Goal: Task Accomplishment & Management: Use online tool/utility

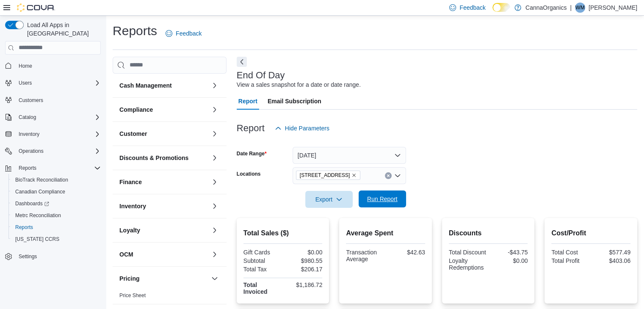
click at [375, 200] on span "Run Report" at bounding box center [382, 199] width 30 height 8
click at [385, 198] on span "Run Report" at bounding box center [382, 199] width 30 height 8
click at [377, 195] on span "Run Report" at bounding box center [382, 199] width 30 height 8
click at [379, 198] on span "Run Report" at bounding box center [382, 199] width 30 height 8
click at [41, 112] on div "Catalog" at bounding box center [57, 117] width 85 height 10
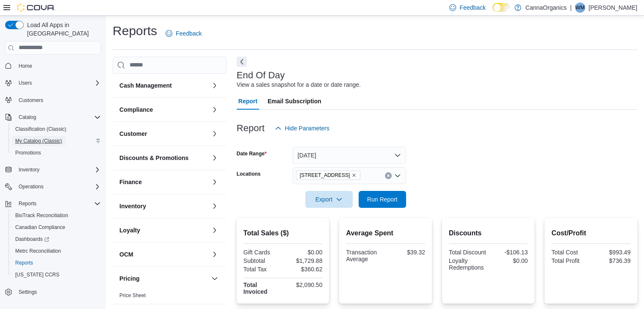
click at [34, 138] on span "My Catalog (Classic)" at bounding box center [38, 141] width 47 height 7
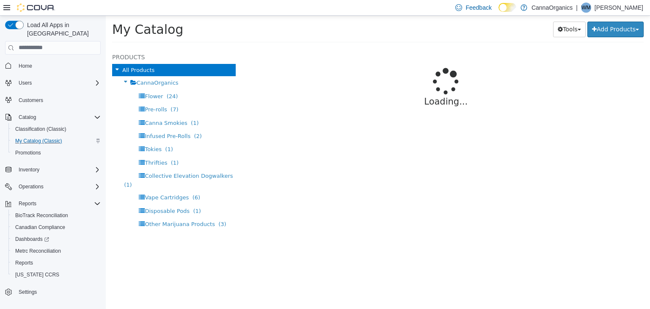
select select "**********"
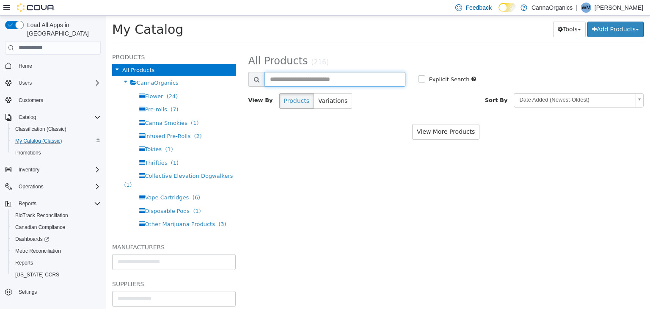
click at [319, 79] on input "text" at bounding box center [334, 79] width 141 height 15
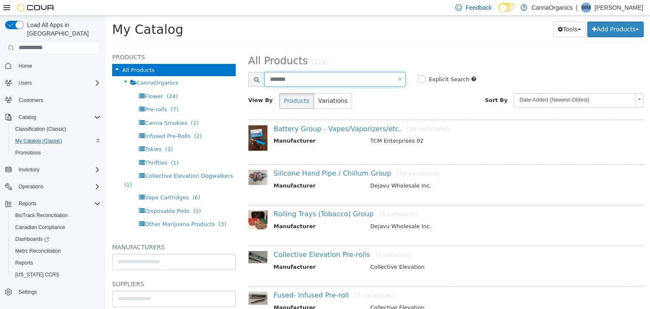
type input "*******"
select select "**********"
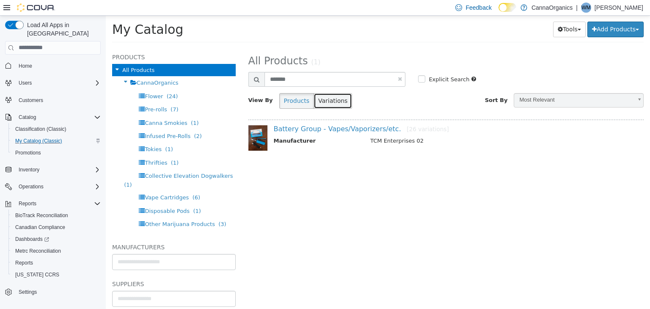
click at [328, 105] on button "Variations" at bounding box center [333, 101] width 39 height 16
select select "**********"
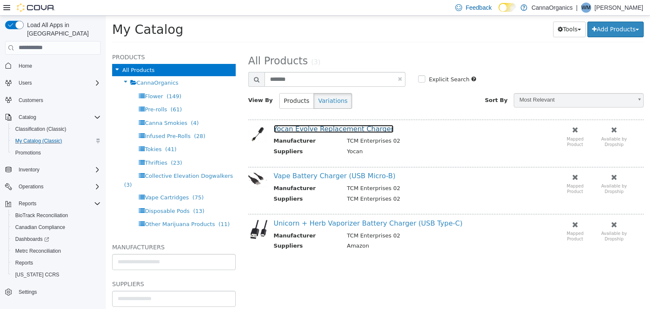
click at [333, 126] on link "Yocan Evolve Replacement Charger" at bounding box center [334, 128] width 120 height 8
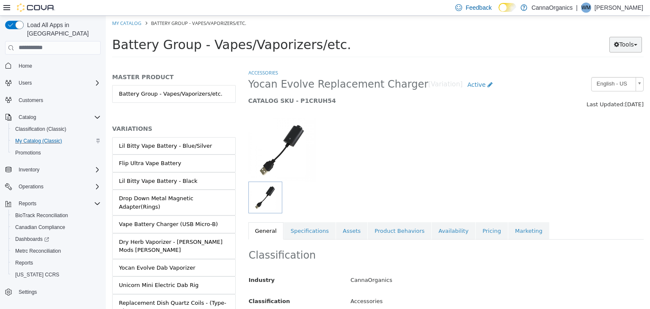
click at [620, 50] on button "Tools" at bounding box center [625, 44] width 33 height 16
click at [603, 70] on link "Print Labels" at bounding box center [608, 72] width 67 height 11
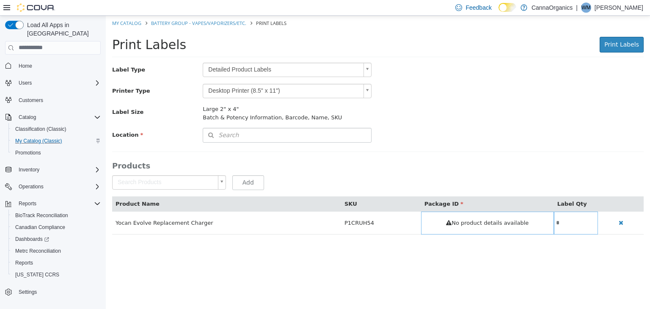
click at [329, 73] on body "Saving Bulk Changes... × My Catalog Battery Group - Vapes/Vaporizers/etc. Print…" at bounding box center [378, 129] width 544 height 228
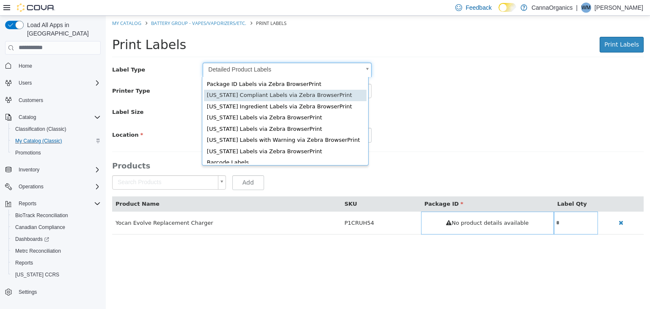
click at [529, 101] on body "Saving Bulk Changes... × My Catalog Battery Group - Vapes/Vaporizers/etc. Print…" at bounding box center [378, 129] width 544 height 228
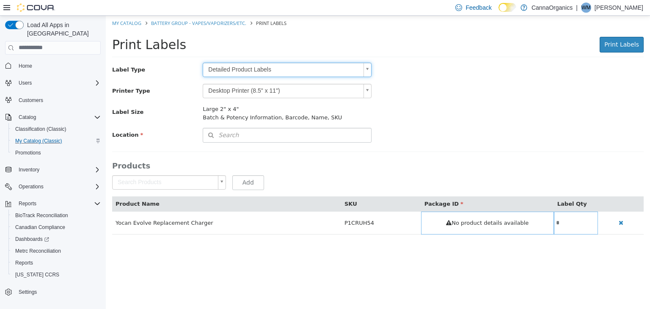
click at [287, 77] on div "Detailed Product Labels" at bounding box center [287, 69] width 169 height 15
click at [291, 69] on body "Saving Bulk Changes... × My Catalog Battery Group - Vapes/Vaporizers/etc. Print…" at bounding box center [378, 129] width 544 height 228
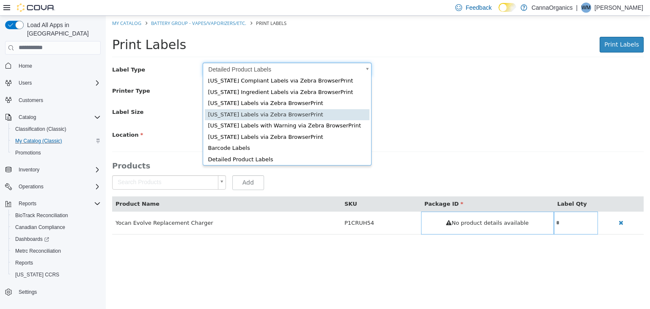
scroll to position [16, 0]
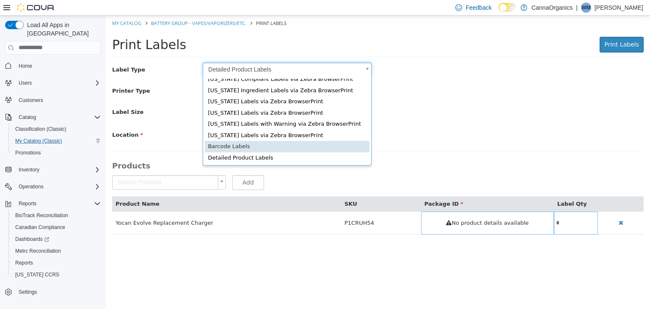
type input "*"
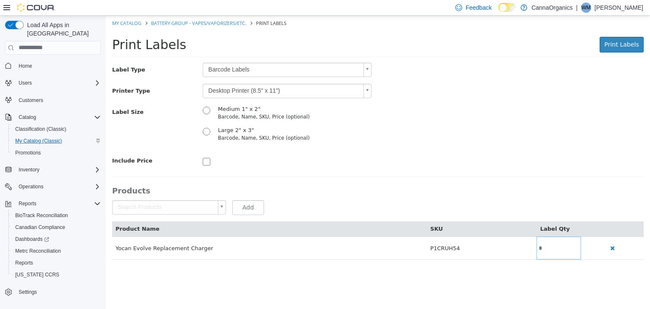
click at [266, 86] on body "Saving Bulk Changes... × My Catalog Battery Group - Vapes/Vaporizers/etc. Print…" at bounding box center [378, 141] width 544 height 253
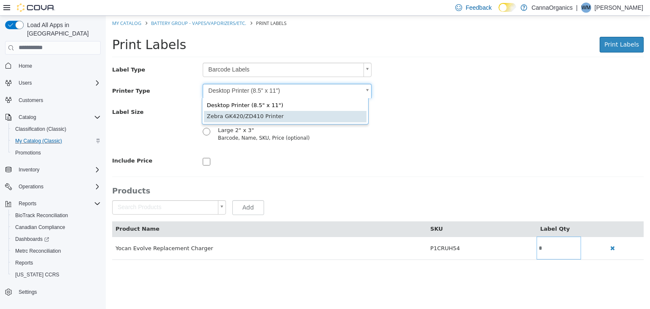
type input "*"
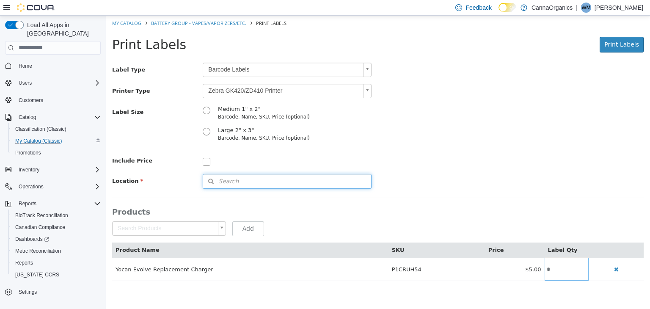
click at [239, 181] on button "Search" at bounding box center [287, 181] width 169 height 15
click at [369, 197] on span "or browse" at bounding box center [349, 196] width 44 height 15
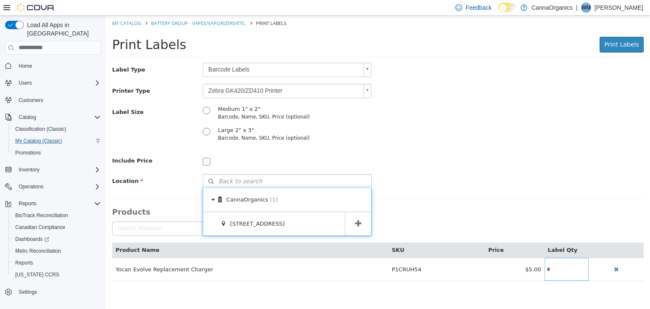
click at [362, 221] on span at bounding box center [358, 224] width 26 height 24
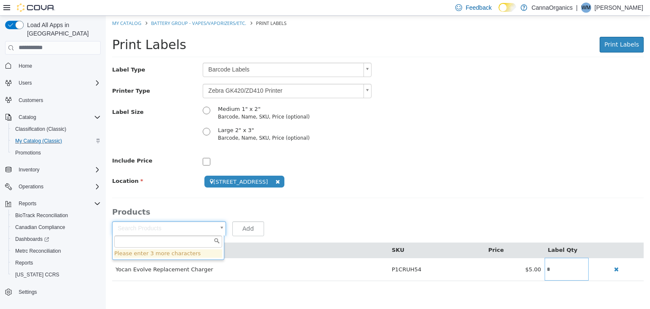
click at [190, 225] on body "**********" at bounding box center [378, 152] width 544 height 274
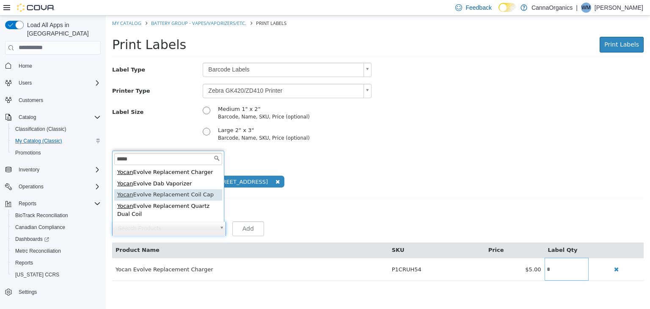
type input "*****"
type input "**********"
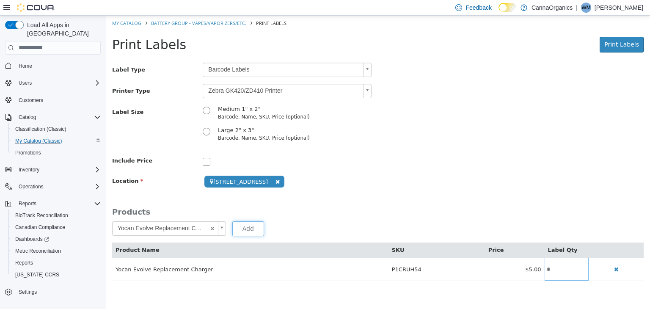
click at [250, 231] on button "Add" at bounding box center [248, 228] width 32 height 15
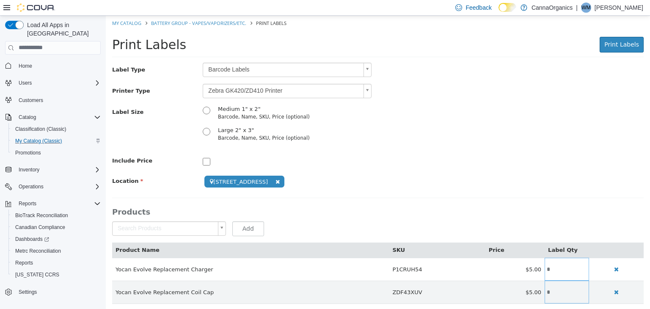
click at [149, 227] on body "**********" at bounding box center [378, 163] width 544 height 297
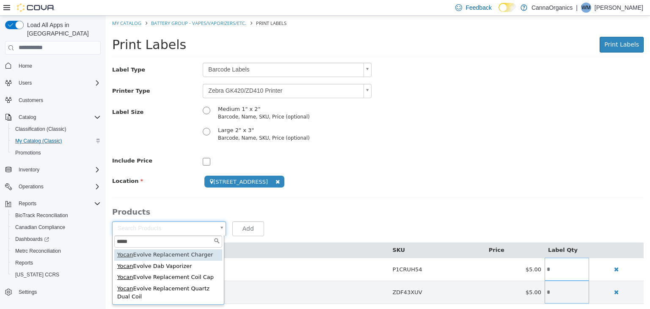
scroll to position [3, 0]
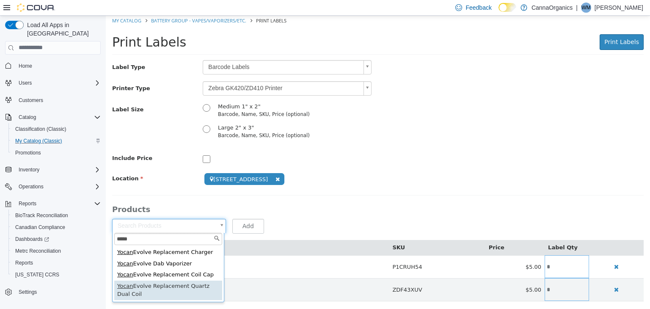
type input "*****"
type input "**********"
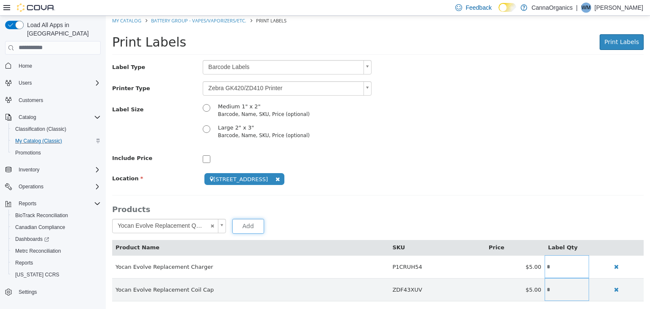
click at [237, 222] on button "Add" at bounding box center [248, 225] width 32 height 15
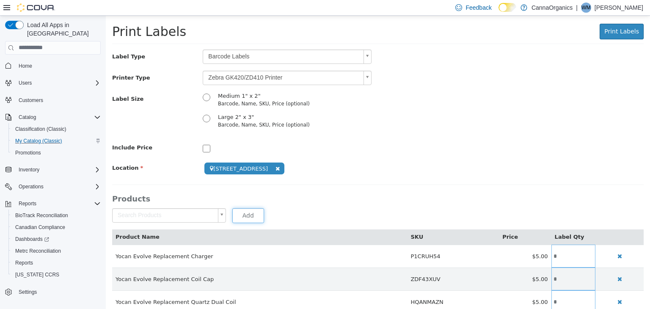
scroll to position [25, 0]
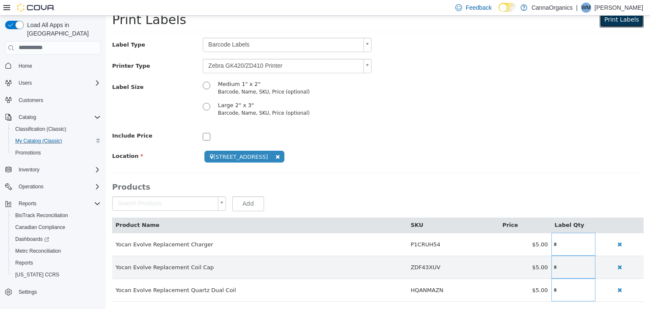
click at [622, 16] on span "Print Labels" at bounding box center [621, 19] width 35 height 7
click at [619, 23] on button "Print Labels" at bounding box center [622, 19] width 44 height 16
click at [614, 24] on button "Print Labels" at bounding box center [622, 19] width 44 height 16
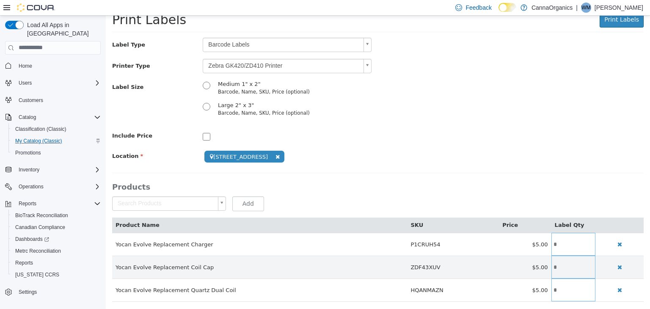
click at [367, 43] on body "**********" at bounding box center [378, 150] width 544 height 320
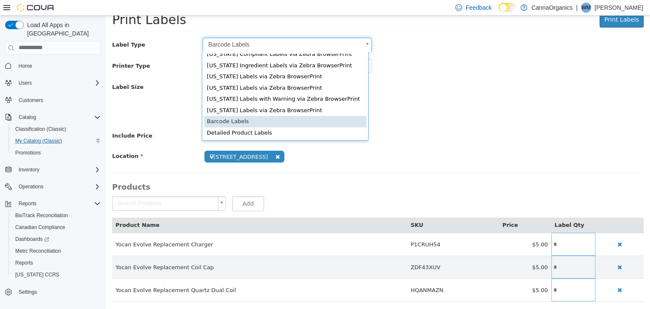
scroll to position [0, 0]
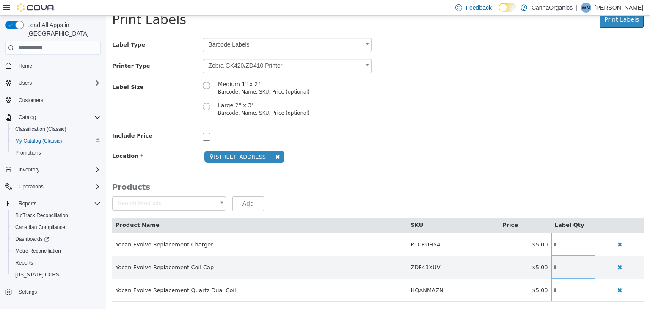
click at [334, 121] on div "**********" at bounding box center [378, 100] width 532 height 126
click at [625, 23] on button "Print Labels" at bounding box center [622, 19] width 44 height 16
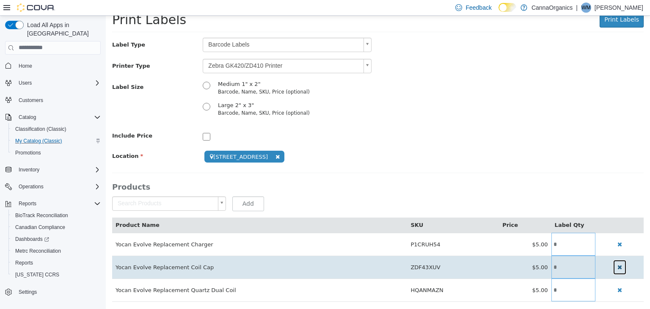
click at [613, 266] on button "button" at bounding box center [620, 267] width 14 height 16
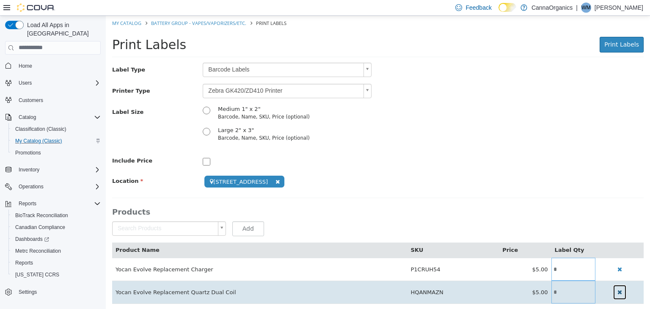
click at [613, 293] on button "button" at bounding box center [620, 292] width 14 height 16
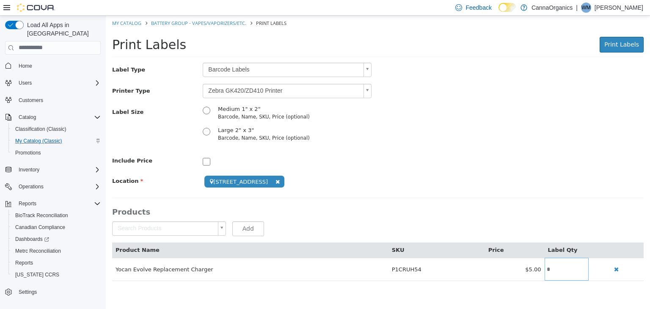
click at [573, 181] on div "**********" at bounding box center [378, 181] width 544 height 15
click at [43, 138] on span "My Catalog (Classic)" at bounding box center [38, 141] width 47 height 7
click at [132, 23] on link "My Catalog" at bounding box center [126, 22] width 29 height 6
select select "**********"
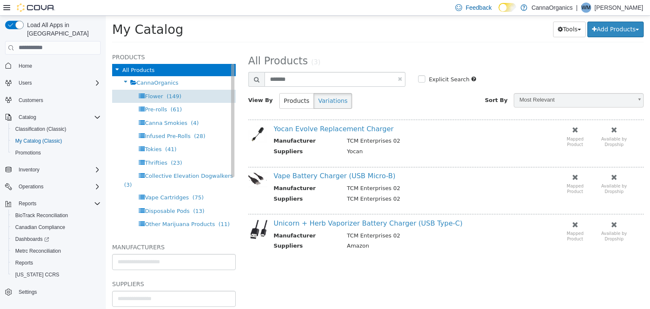
click at [159, 94] on span "Flower" at bounding box center [154, 96] width 18 height 6
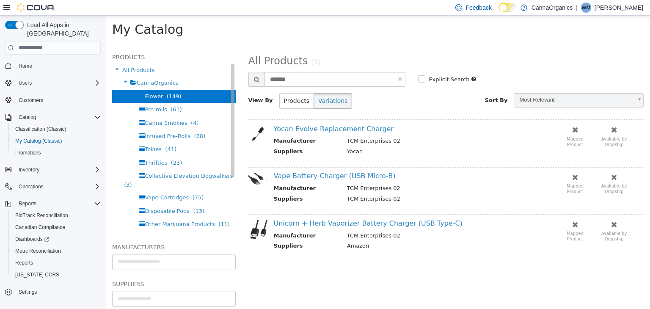
select select "**********"
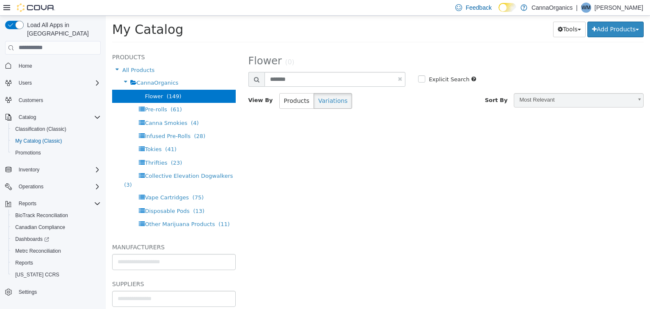
click at [398, 80] on link at bounding box center [400, 79] width 4 height 6
select select "**********"
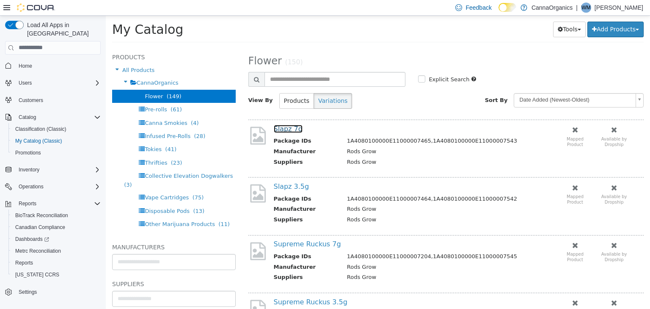
click at [290, 131] on link "Slapz 7g" at bounding box center [288, 128] width 29 height 8
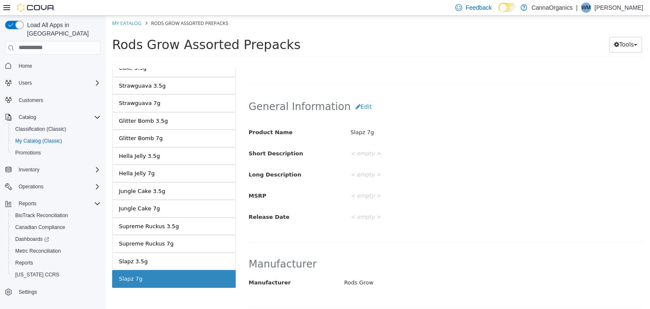
scroll to position [552, 0]
click at [636, 46] on button "Tools" at bounding box center [625, 44] width 33 height 16
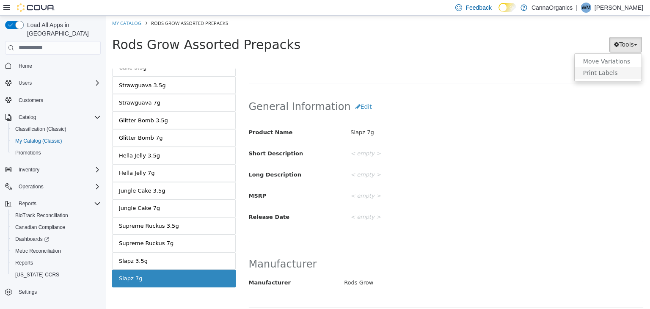
click at [617, 71] on link "Print Labels" at bounding box center [608, 72] width 67 height 11
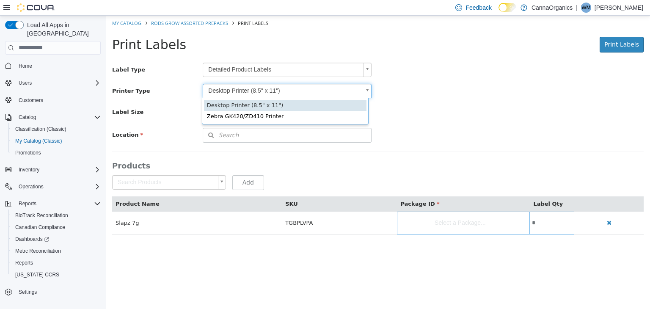
click at [366, 90] on body "Saving Bulk Changes... × My Catalog Rods Grow Assorted Prepacks Print Labels Pr…" at bounding box center [378, 129] width 544 height 228
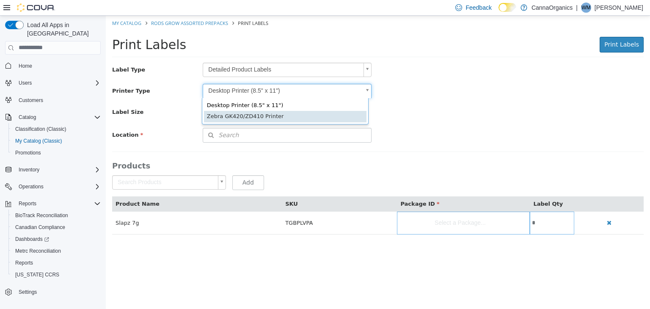
type input "*"
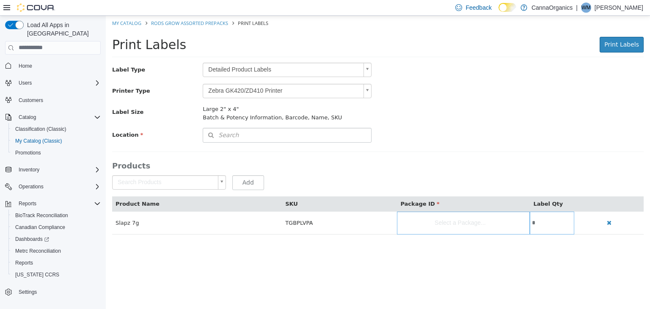
click at [463, 75] on div "Label Type Detailed Product Labels *" at bounding box center [378, 69] width 544 height 15
click at [622, 44] on span "Print Labels" at bounding box center [621, 44] width 35 height 7
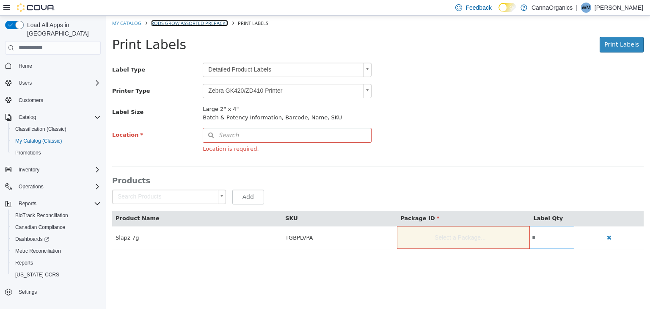
click at [182, 25] on link "Rods Grow Assorted Prepacks" at bounding box center [189, 22] width 77 height 6
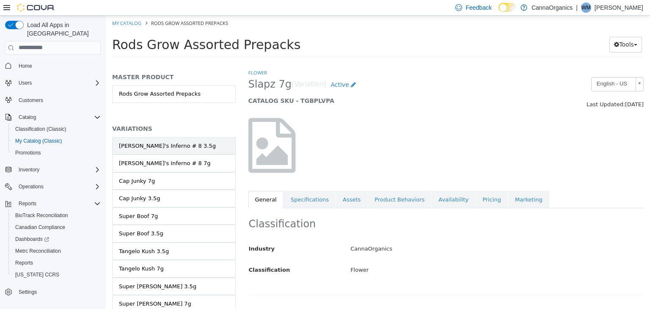
click at [165, 145] on div "[PERSON_NAME]'s Inferno # 8 3.5g" at bounding box center [167, 145] width 97 height 8
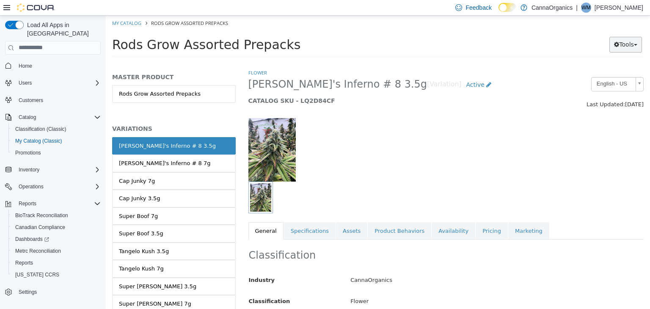
click at [618, 44] on button "Tools" at bounding box center [625, 44] width 33 height 16
click at [614, 71] on link "Print Labels" at bounding box center [608, 72] width 67 height 11
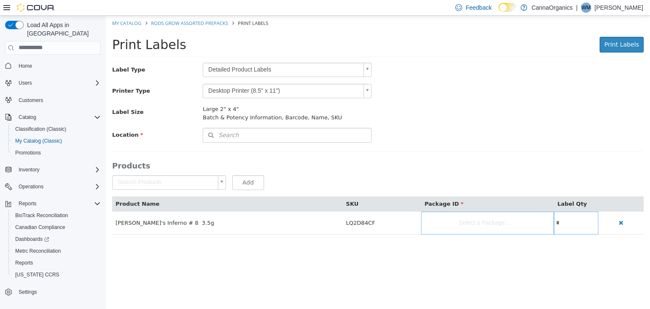
scroll to position [13, 0]
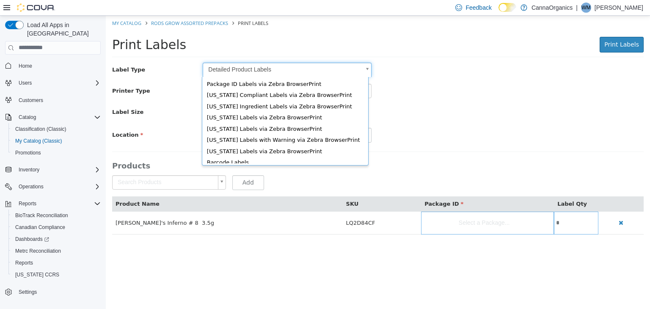
click at [367, 71] on body "Saving Bulk Changes... × My Catalog Rods Grow Assorted Prepacks Print Labels Pr…" at bounding box center [378, 129] width 544 height 228
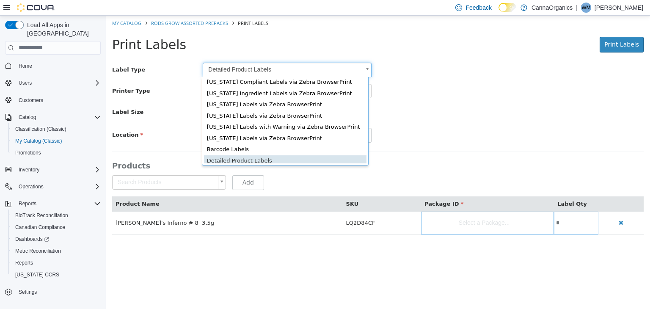
scroll to position [11, 0]
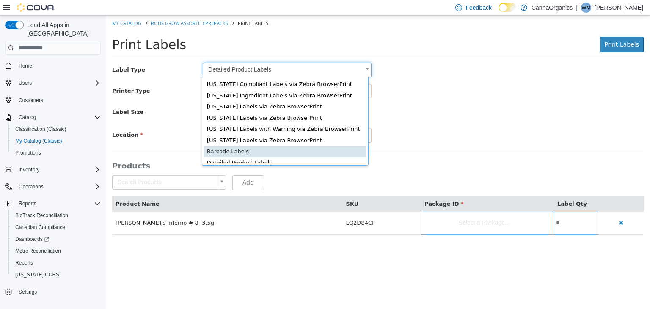
type input "*"
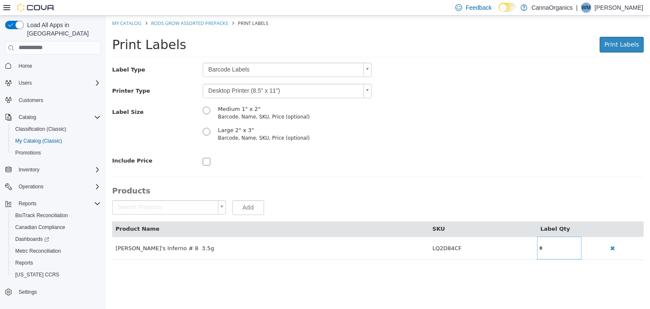
click at [366, 94] on body "Saving Bulk Changes... × My Catalog Rods Grow Assorted Prepacks Print Labels Pr…" at bounding box center [378, 141] width 544 height 253
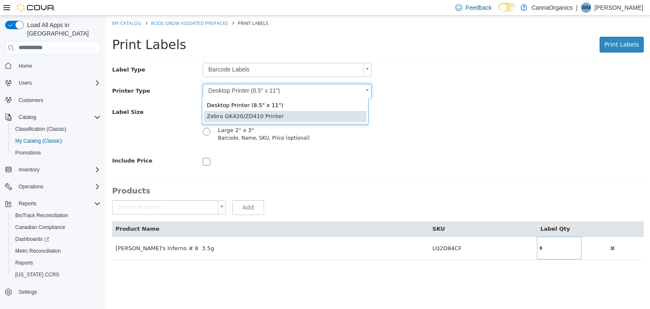
scroll to position [0, 2]
type input "*"
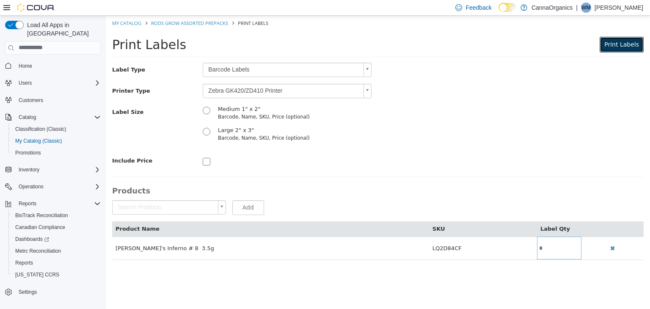
click at [621, 41] on span "Print Labels" at bounding box center [621, 44] width 35 height 7
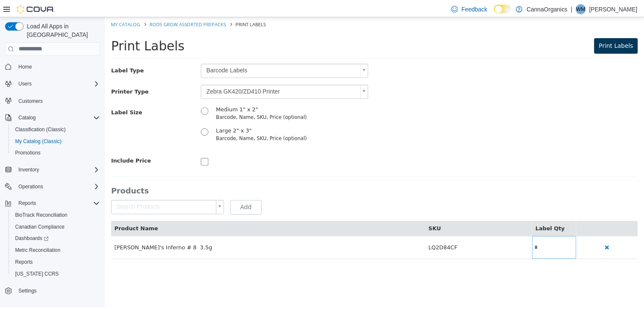
scroll to position [0, 0]
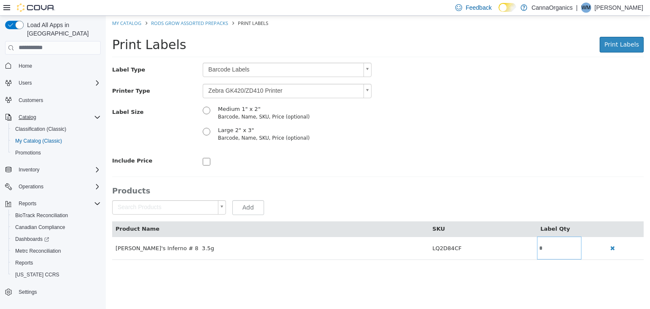
click at [99, 114] on icon "Complex example" at bounding box center [97, 117] width 7 height 7
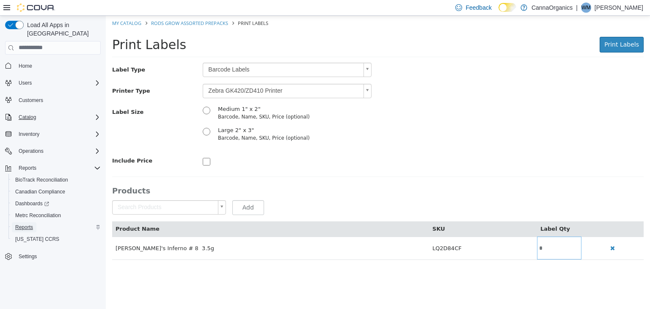
click at [26, 224] on span "Reports" at bounding box center [24, 227] width 18 height 7
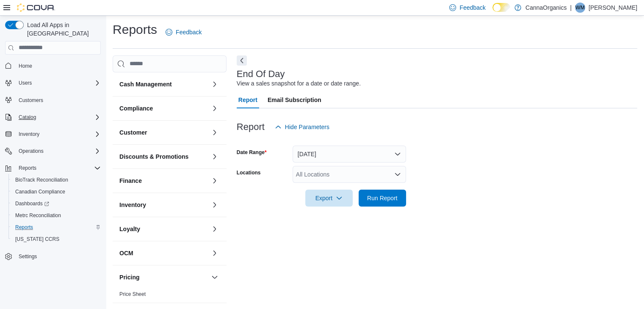
scroll to position [3, 0]
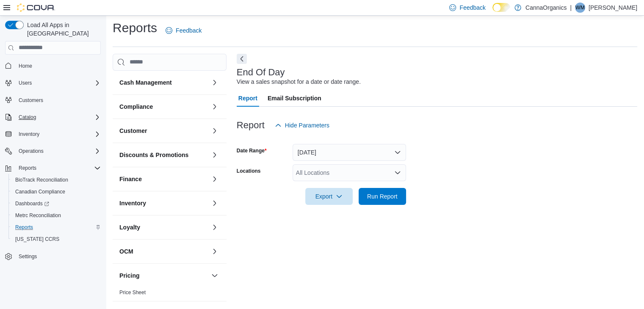
click at [378, 171] on div "All Locations" at bounding box center [348, 172] width 113 height 17
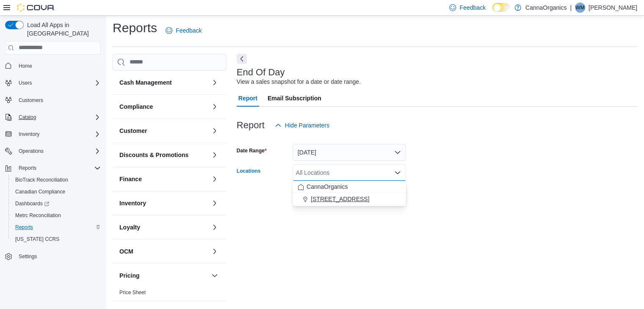
click at [384, 202] on div "[STREET_ADDRESS]" at bounding box center [348, 199] width 103 height 8
click at [386, 197] on span "Run Report" at bounding box center [382, 196] width 30 height 8
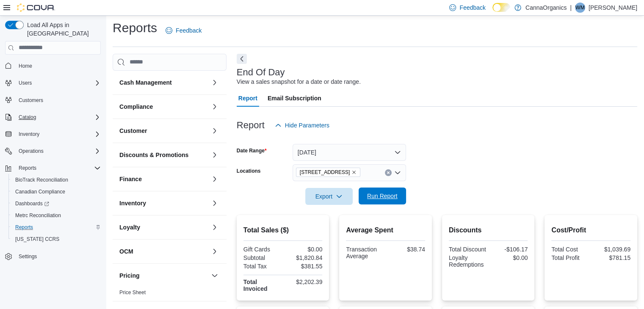
click at [388, 195] on span "Run Report" at bounding box center [382, 196] width 30 height 8
click at [397, 200] on span "Run Report" at bounding box center [382, 195] width 37 height 17
click at [382, 195] on span "Run Report" at bounding box center [382, 196] width 30 height 8
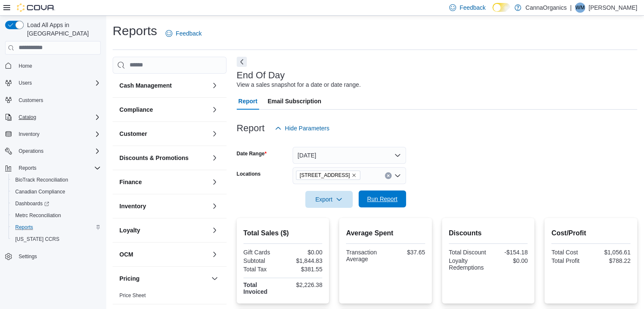
click at [394, 196] on span "Run Report" at bounding box center [382, 199] width 30 height 8
click at [383, 200] on span "Run Report" at bounding box center [382, 199] width 30 height 8
click at [383, 202] on span "Run Report" at bounding box center [382, 199] width 30 height 8
click at [386, 196] on span "Run Report" at bounding box center [382, 199] width 30 height 8
click at [392, 198] on span "Run Report" at bounding box center [382, 199] width 30 height 8
